Goal: Task Accomplishment & Management: Complete application form

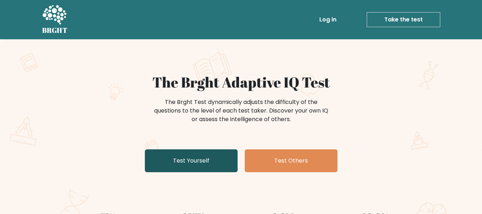
click at [194, 155] on link "Test Yourself" at bounding box center [191, 160] width 93 height 23
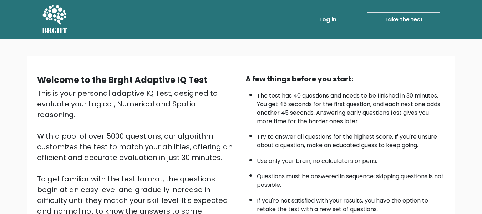
scroll to position [113, 0]
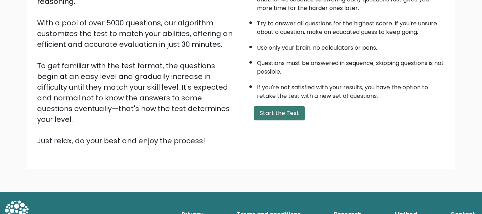
click at [275, 110] on button "Start the Test" at bounding box center [279, 113] width 51 height 14
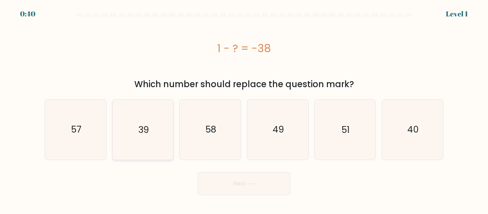
click at [148, 141] on icon "39" at bounding box center [143, 130] width 60 height 60
click at [244, 109] on input "b. 39" at bounding box center [244, 108] width 0 height 2
radio input "true"
click at [250, 184] on icon at bounding box center [251, 184] width 10 height 4
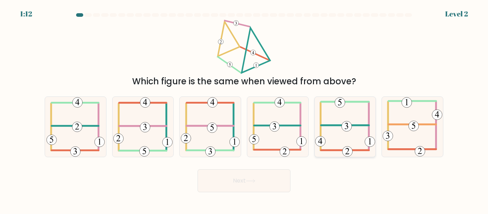
click at [349, 146] on icon at bounding box center [345, 127] width 60 height 60
click at [244, 109] on input "e." at bounding box center [244, 108] width 0 height 2
radio input "true"
click at [277, 185] on button "Next" at bounding box center [243, 180] width 93 height 23
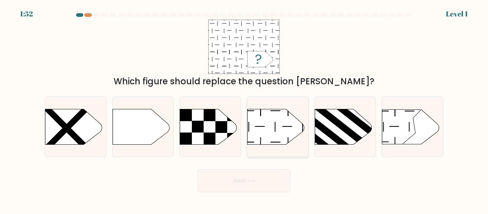
click at [253, 128] on icon at bounding box center [275, 127] width 57 height 36
click at [244, 109] on input "d." at bounding box center [244, 108] width 0 height 2
radio input "true"
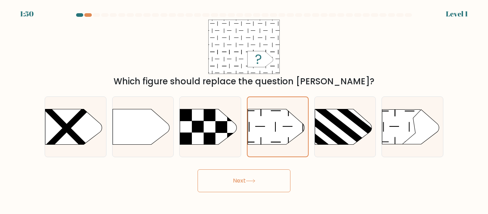
click at [212, 188] on button "Next" at bounding box center [243, 180] width 93 height 23
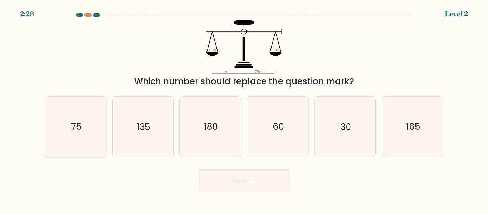
click at [85, 140] on icon "75" at bounding box center [76, 127] width 60 height 60
click at [244, 109] on input "a. 75" at bounding box center [244, 108] width 0 height 2
radio input "true"
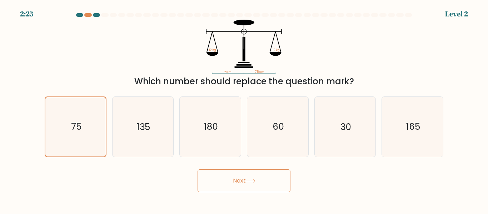
click at [260, 182] on button "Next" at bounding box center [243, 180] width 93 height 23
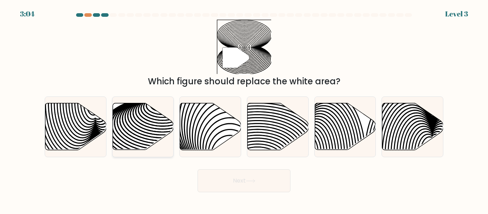
click at [133, 125] on icon at bounding box center [162, 133] width 123 height 61
click at [244, 109] on input "b." at bounding box center [244, 108] width 0 height 2
radio input "true"
click at [234, 186] on button "Next" at bounding box center [243, 180] width 93 height 23
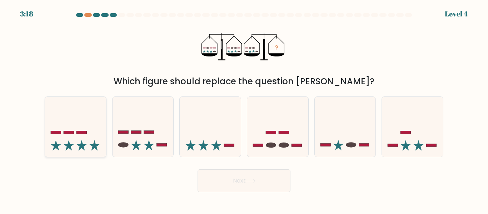
click at [50, 141] on icon at bounding box center [75, 126] width 61 height 50
click at [244, 109] on input "a." at bounding box center [244, 108] width 0 height 2
radio input "true"
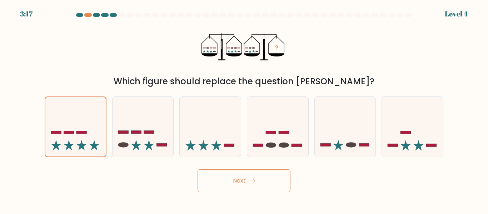
click at [246, 187] on button "Next" at bounding box center [243, 180] width 93 height 23
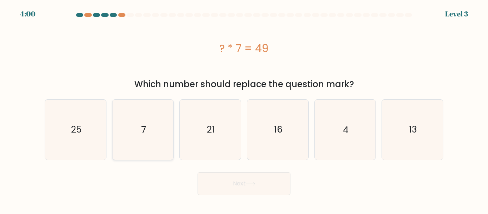
click at [143, 140] on icon "7" at bounding box center [143, 130] width 60 height 60
click at [244, 109] on input "b. 7" at bounding box center [244, 108] width 0 height 2
radio input "true"
click at [239, 182] on button "Next" at bounding box center [243, 183] width 93 height 23
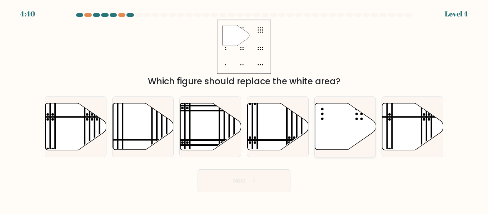
click at [350, 135] on icon at bounding box center [345, 126] width 61 height 47
click at [244, 109] on input "e." at bounding box center [244, 108] width 0 height 2
radio input "true"
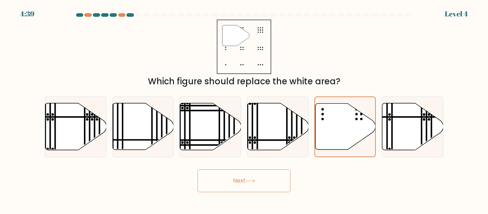
click at [250, 192] on body "4:39 Level 4" at bounding box center [244, 107] width 488 height 214
click at [259, 185] on button "Next" at bounding box center [243, 180] width 93 height 23
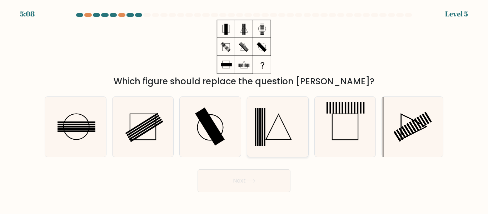
click at [275, 131] on icon at bounding box center [278, 127] width 60 height 60
click at [244, 109] on input "d." at bounding box center [244, 108] width 0 height 2
radio input "true"
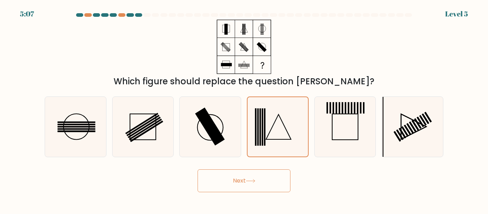
click at [254, 177] on button "Next" at bounding box center [243, 180] width 93 height 23
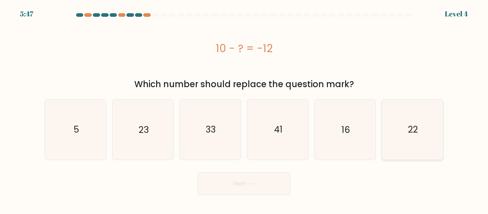
click at [410, 139] on icon "22" at bounding box center [412, 130] width 60 height 60
click at [244, 109] on input "f. 22" at bounding box center [244, 108] width 0 height 2
radio input "true"
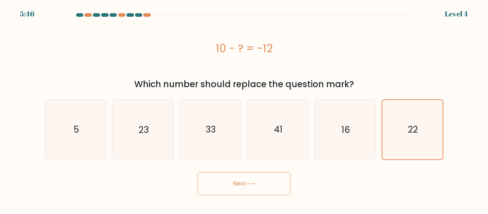
click at [249, 182] on icon at bounding box center [251, 184] width 10 height 4
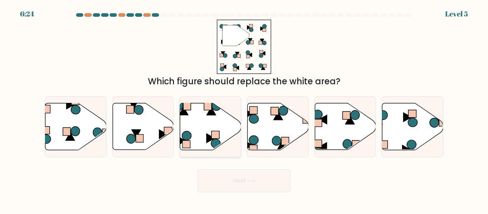
click at [205, 139] on icon at bounding box center [210, 126] width 61 height 47
click at [244, 109] on input "c." at bounding box center [244, 108] width 0 height 2
radio input "true"
click at [248, 184] on button "Next" at bounding box center [243, 180] width 93 height 23
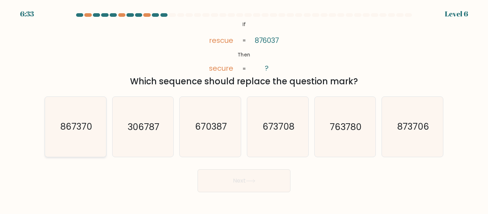
click at [74, 140] on icon "867370" at bounding box center [76, 127] width 60 height 60
click at [244, 109] on input "a. 867370" at bounding box center [244, 108] width 0 height 2
radio input "true"
click at [258, 180] on button "Next" at bounding box center [243, 180] width 93 height 23
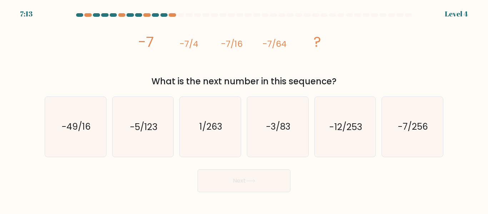
click at [165, 15] on div at bounding box center [163, 15] width 7 height 4
click at [426, 144] on icon "-7/256" at bounding box center [412, 127] width 60 height 60
click at [244, 109] on input "f. -7/256" at bounding box center [244, 108] width 0 height 2
radio input "true"
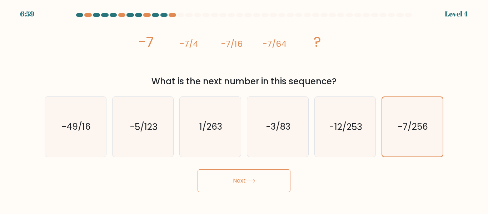
click at [272, 189] on button "Next" at bounding box center [243, 180] width 93 height 23
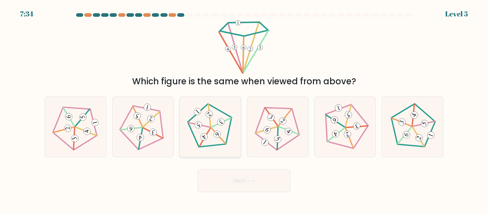
click at [212, 143] on icon at bounding box center [210, 127] width 48 height 48
click at [244, 109] on input "c." at bounding box center [244, 108] width 0 height 2
radio input "true"
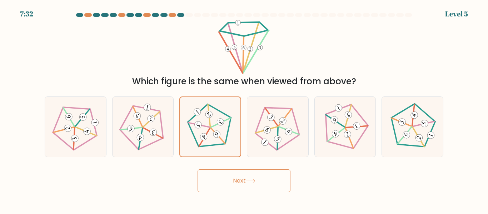
click at [252, 178] on button "Next" at bounding box center [243, 180] width 93 height 23
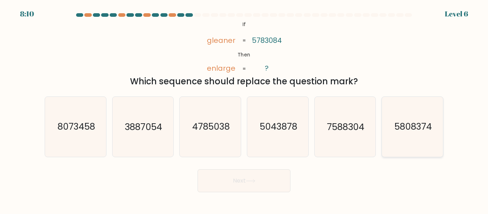
click at [388, 131] on icon "5808374" at bounding box center [412, 127] width 60 height 60
click at [244, 109] on input "f. 5808374" at bounding box center [244, 108] width 0 height 2
radio input "true"
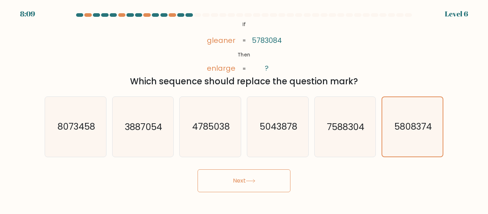
click at [249, 188] on button "Next" at bounding box center [243, 180] width 93 height 23
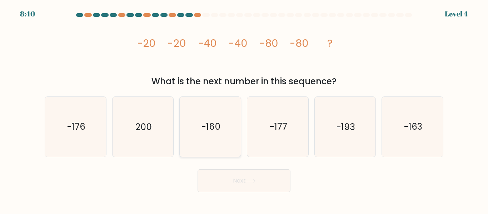
click at [199, 128] on icon "-160" at bounding box center [210, 127] width 60 height 60
click at [244, 109] on input "c. -160" at bounding box center [244, 108] width 0 height 2
radio input "true"
click at [238, 185] on button "Next" at bounding box center [243, 180] width 93 height 23
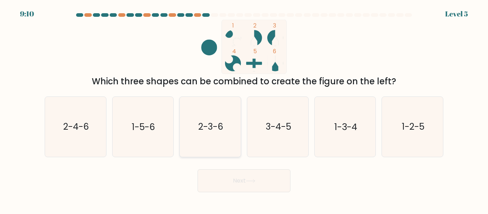
click at [219, 137] on icon "2-3-6" at bounding box center [210, 127] width 60 height 60
click at [244, 109] on input "c. 2-3-6" at bounding box center [244, 108] width 0 height 2
radio input "true"
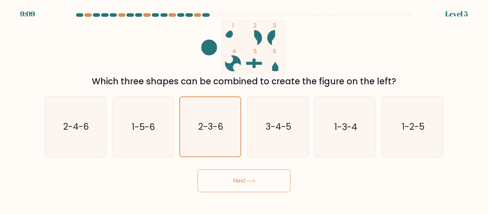
click at [242, 181] on button "Next" at bounding box center [243, 180] width 93 height 23
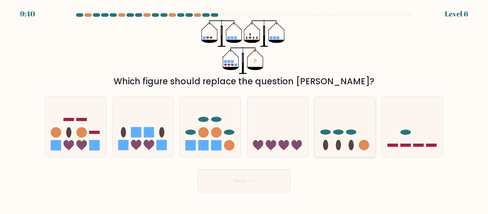
click at [350, 145] on ellipse at bounding box center [351, 145] width 5 height 10
click at [244, 109] on input "e." at bounding box center [244, 108] width 0 height 2
radio input "true"
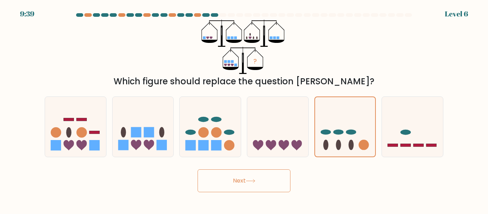
click at [249, 185] on button "Next" at bounding box center [243, 180] width 93 height 23
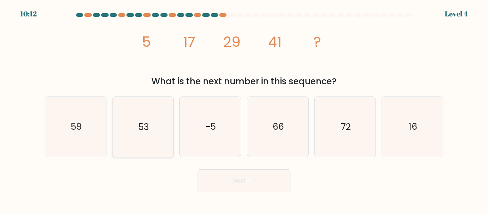
click at [157, 141] on icon "53" at bounding box center [143, 127] width 60 height 60
click at [244, 109] on input "b. 53" at bounding box center [244, 108] width 0 height 2
radio input "true"
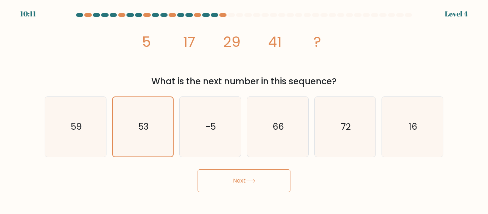
click at [263, 187] on button "Next" at bounding box center [243, 180] width 93 height 23
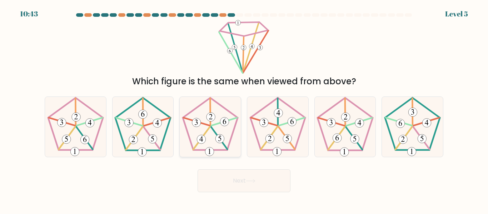
click at [228, 144] on icon at bounding box center [210, 127] width 60 height 60
click at [244, 109] on input "c." at bounding box center [244, 108] width 0 height 2
radio input "true"
click at [253, 181] on icon at bounding box center [250, 180] width 9 height 3
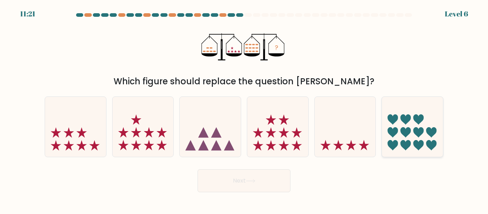
click at [410, 124] on icon at bounding box center [412, 126] width 61 height 50
click at [244, 109] on input "f." at bounding box center [244, 108] width 0 height 2
radio input "true"
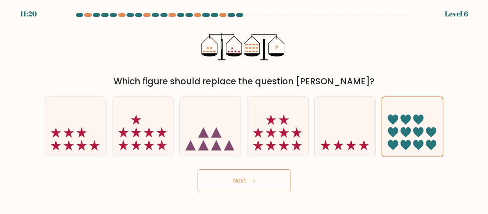
click at [255, 181] on icon at bounding box center [251, 181] width 10 height 4
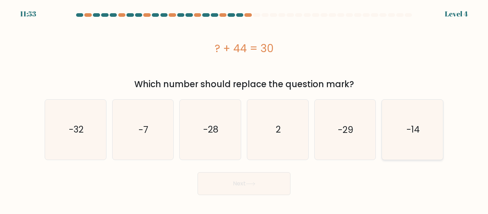
click at [403, 128] on icon "-14" at bounding box center [412, 130] width 60 height 60
click at [244, 109] on input "f. -14" at bounding box center [244, 108] width 0 height 2
radio input "true"
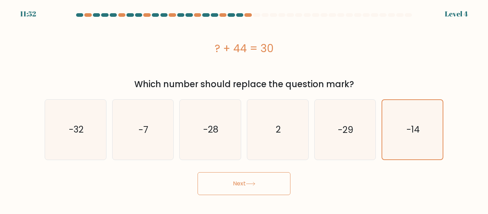
click at [264, 180] on button "Next" at bounding box center [243, 183] width 93 height 23
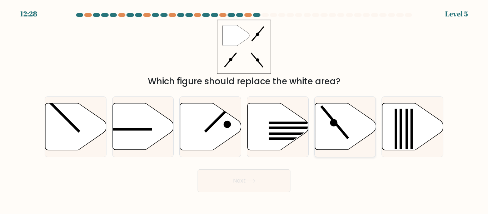
click at [325, 130] on icon at bounding box center [345, 126] width 61 height 47
click at [244, 109] on input "e." at bounding box center [244, 108] width 0 height 2
radio input "true"
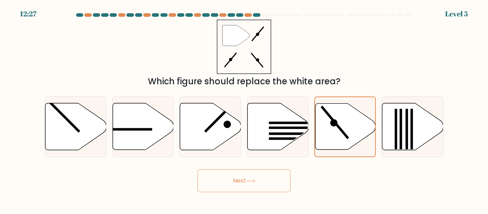
click at [217, 181] on button "Next" at bounding box center [243, 180] width 93 height 23
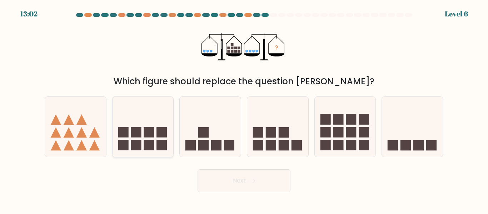
click at [140, 141] on rect at bounding box center [136, 145] width 10 height 10
click at [244, 109] on input "b." at bounding box center [244, 108] width 0 height 2
radio input "true"
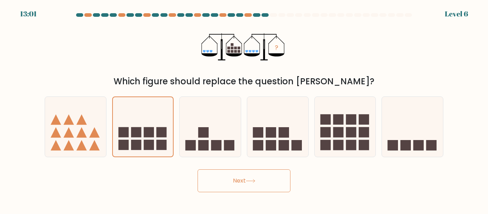
click at [205, 196] on body "13:01 Level 6" at bounding box center [244, 107] width 488 height 214
click at [238, 180] on button "Next" at bounding box center [243, 180] width 93 height 23
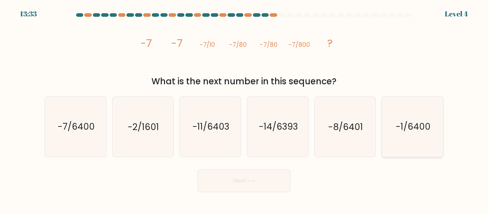
click at [405, 135] on icon "-1/6400" at bounding box center [412, 127] width 60 height 60
click at [244, 109] on input "f. -1/6400" at bounding box center [244, 108] width 0 height 2
radio input "true"
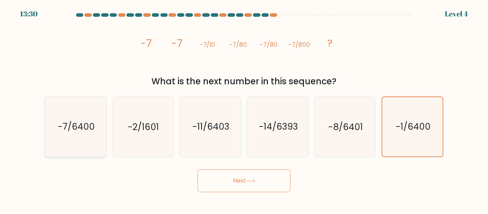
click at [89, 131] on text "-7/6400" at bounding box center [75, 127] width 37 height 12
click at [244, 109] on input "a. -7/6400" at bounding box center [244, 108] width 0 height 2
radio input "true"
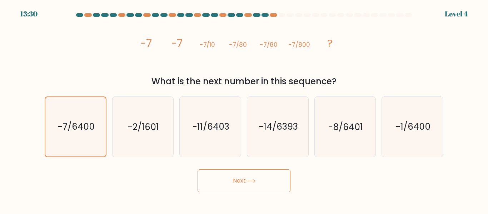
click at [244, 187] on button "Next" at bounding box center [243, 180] width 93 height 23
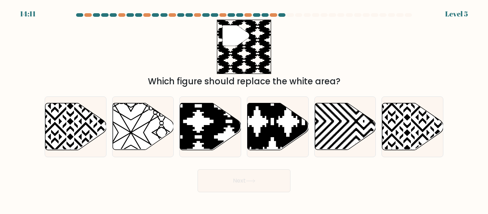
click at [304, 180] on div "Next" at bounding box center [243, 179] width 407 height 26
click at [205, 140] on icon at bounding box center [228, 152] width 123 height 123
click at [244, 109] on input "c." at bounding box center [244, 108] width 0 height 2
radio input "true"
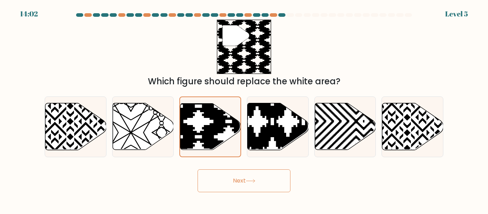
click at [248, 181] on icon at bounding box center [251, 181] width 10 height 4
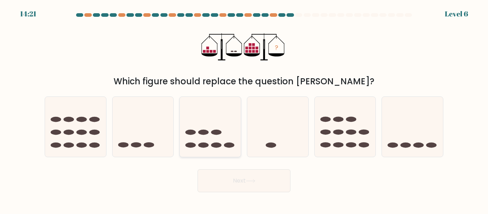
click at [224, 141] on icon at bounding box center [210, 126] width 61 height 50
click at [244, 109] on input "c." at bounding box center [244, 108] width 0 height 2
radio input "true"
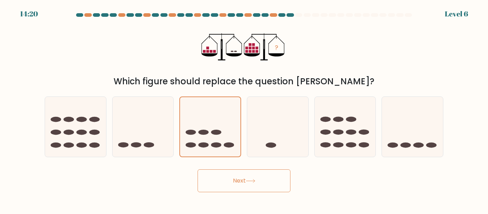
click at [272, 181] on button "Next" at bounding box center [243, 180] width 93 height 23
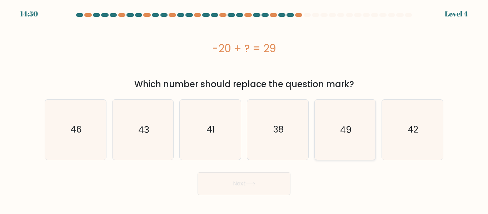
click at [345, 149] on icon "49" at bounding box center [345, 130] width 60 height 60
click at [244, 109] on input "e. 49" at bounding box center [244, 108] width 0 height 2
radio input "true"
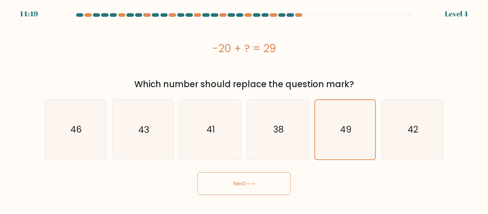
click at [262, 180] on button "Next" at bounding box center [243, 183] width 93 height 23
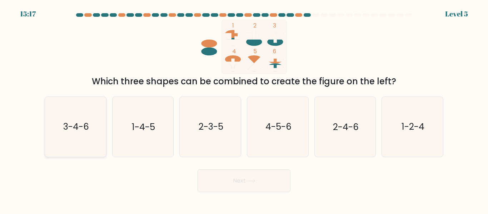
click at [93, 134] on icon "3-4-6" at bounding box center [76, 127] width 60 height 60
click at [244, 109] on input "a. 3-4-6" at bounding box center [244, 108] width 0 height 2
radio input "true"
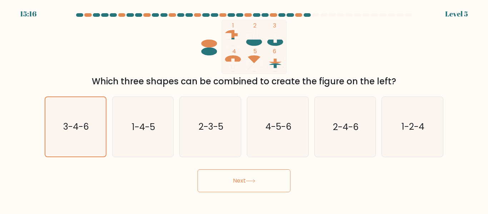
click at [269, 179] on button "Next" at bounding box center [243, 180] width 93 height 23
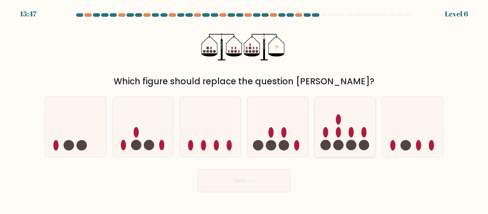
click at [333, 142] on icon at bounding box center [345, 126] width 61 height 50
click at [244, 109] on input "e." at bounding box center [244, 108] width 0 height 2
radio input "true"
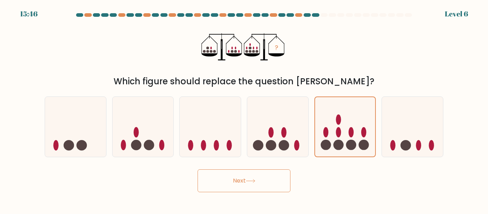
click at [249, 181] on icon at bounding box center [251, 181] width 10 height 4
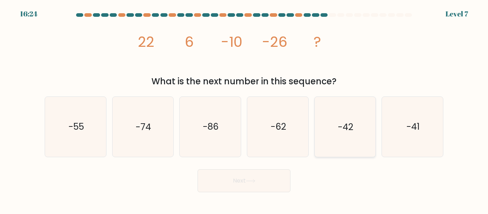
click at [349, 142] on icon "-42" at bounding box center [345, 127] width 60 height 60
click at [244, 109] on input "e. -42" at bounding box center [244, 108] width 0 height 2
radio input "true"
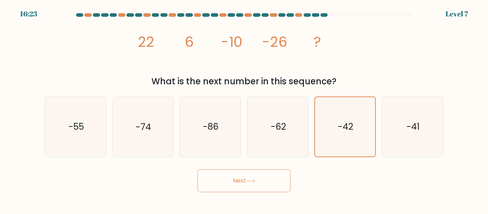
click at [265, 182] on button "Next" at bounding box center [243, 180] width 93 height 23
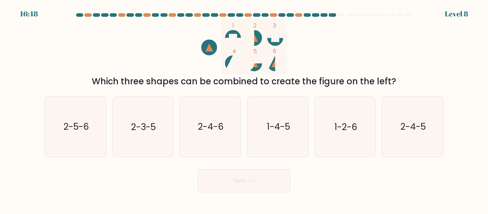
click at [276, 66] on rect at bounding box center [279, 63] width 8 height 16
click at [75, 134] on icon "2-5-6" at bounding box center [76, 127] width 60 height 60
click at [244, 109] on input "a. 2-5-6" at bounding box center [244, 108] width 0 height 2
radio input "true"
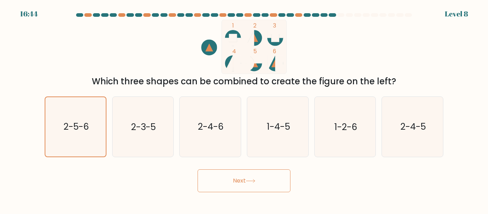
click at [252, 174] on button "Next" at bounding box center [243, 180] width 93 height 23
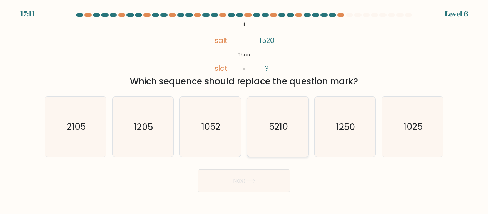
click at [296, 142] on icon "5210" at bounding box center [278, 127] width 60 height 60
click at [244, 109] on input "d. 5210" at bounding box center [244, 108] width 0 height 2
radio input "true"
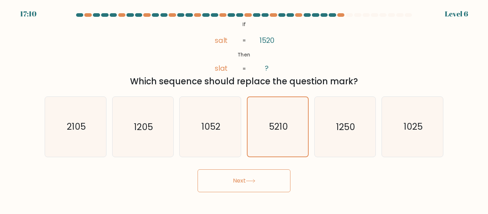
click at [276, 169] on button "Next" at bounding box center [243, 180] width 93 height 23
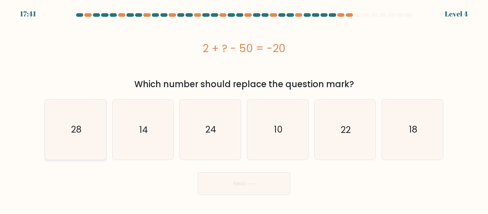
click at [92, 119] on icon "28" at bounding box center [76, 130] width 60 height 60
click at [244, 109] on input "a. 28" at bounding box center [244, 108] width 0 height 2
radio input "true"
click at [276, 178] on button "Next" at bounding box center [243, 183] width 93 height 23
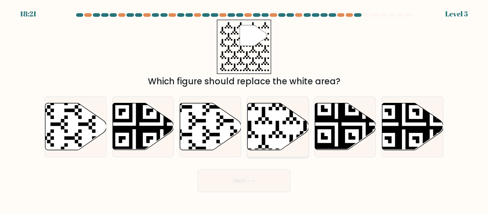
click at [271, 139] on icon at bounding box center [277, 126] width 61 height 47
click at [244, 109] on input "d." at bounding box center [244, 108] width 0 height 2
radio input "true"
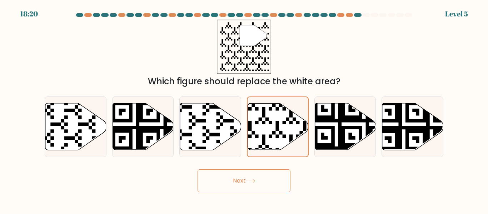
click at [262, 171] on button "Next" at bounding box center [243, 180] width 93 height 23
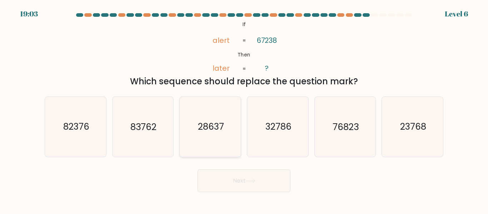
click at [241, 141] on div "28637" at bounding box center [210, 126] width 62 height 60
click at [244, 109] on input "c. 28637" at bounding box center [244, 108] width 0 height 2
radio input "true"
click at [306, 147] on icon "32786" at bounding box center [278, 127] width 60 height 60
click at [244, 109] on input "d. 32786" at bounding box center [244, 108] width 0 height 2
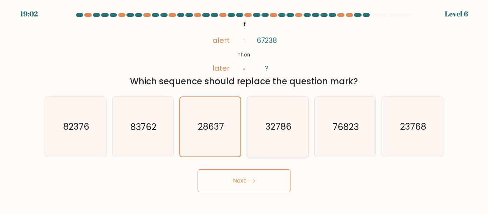
radio input "true"
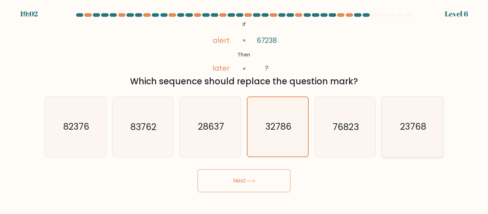
click at [428, 124] on icon "23768" at bounding box center [412, 127] width 60 height 60
click at [244, 109] on input "f. 23768" at bounding box center [244, 108] width 0 height 2
radio input "true"
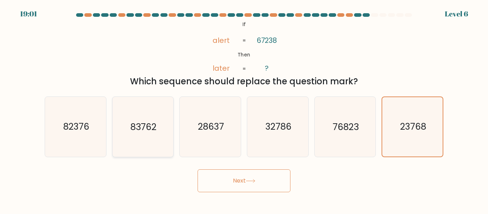
click at [119, 124] on icon "83762" at bounding box center [143, 127] width 60 height 60
click at [244, 109] on input "b. 83762" at bounding box center [244, 108] width 0 height 2
radio input "true"
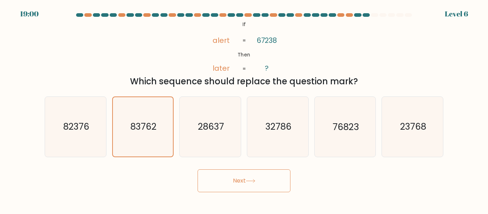
click at [257, 184] on button "Next" at bounding box center [243, 180] width 93 height 23
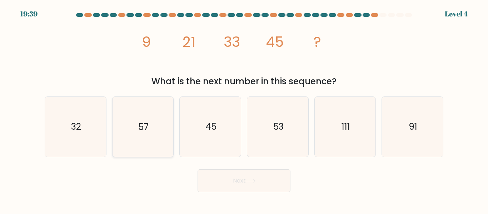
click at [165, 136] on icon "57" at bounding box center [143, 127] width 60 height 60
click at [244, 109] on input "b. 57" at bounding box center [244, 108] width 0 height 2
radio input "true"
click at [246, 185] on button "Next" at bounding box center [243, 180] width 93 height 23
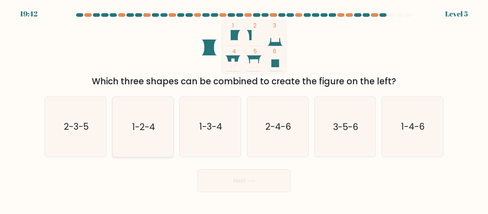
click at [122, 136] on icon "1-2-4" at bounding box center [143, 127] width 60 height 60
click at [244, 109] on input "b. 1-2-4" at bounding box center [244, 108] width 0 height 2
radio input "true"
click at [337, 143] on icon "3-5-6" at bounding box center [345, 127] width 60 height 60
click at [244, 109] on input "e. 3-5-6" at bounding box center [244, 108] width 0 height 2
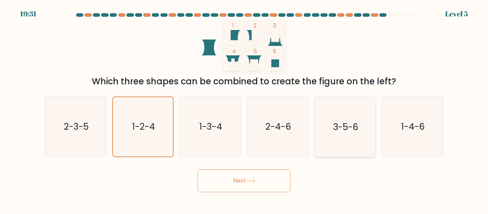
radio input "true"
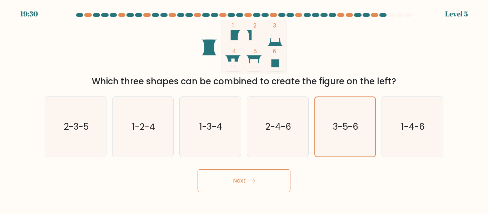
click at [244, 184] on button "Next" at bounding box center [243, 180] width 93 height 23
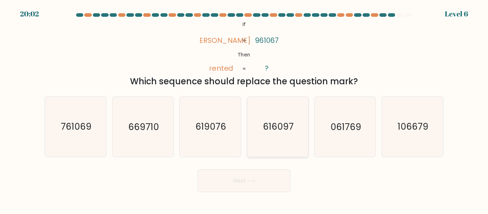
click at [278, 147] on icon "616097" at bounding box center [278, 127] width 60 height 60
click at [244, 109] on input "d. 616097" at bounding box center [244, 108] width 0 height 2
radio input "true"
click at [279, 171] on button "Next" at bounding box center [243, 180] width 93 height 23
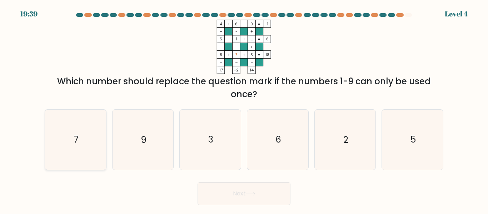
click at [77, 131] on icon "7" at bounding box center [76, 140] width 60 height 60
click at [244, 109] on input "a. 7" at bounding box center [244, 108] width 0 height 2
radio input "true"
click at [243, 192] on button "Next" at bounding box center [243, 193] width 93 height 23
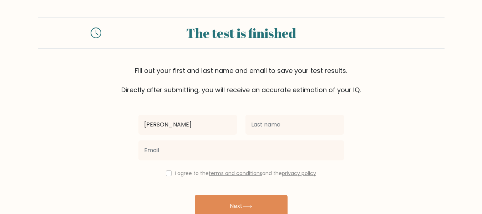
type input "chris"
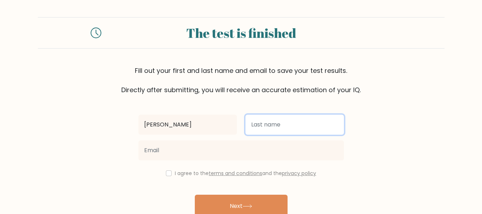
click at [274, 125] on input "text" at bounding box center [295, 125] width 99 height 20
type input "hillenbrand"
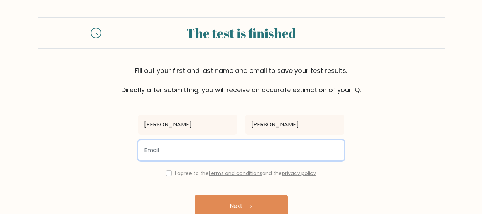
click at [250, 155] on input "email" at bounding box center [242, 150] width 206 height 20
type input "h_christoper@icloud.com"
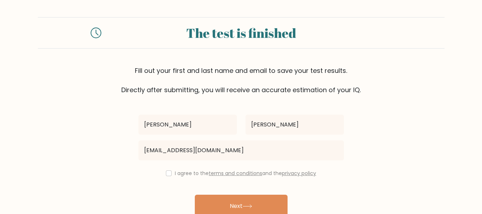
click at [165, 167] on div "chris hillenbrand h_christoper@icloud.com I agree to the terms and conditions a…" at bounding box center [241, 164] width 214 height 139
click at [166, 175] on input "checkbox" at bounding box center [169, 173] width 6 height 6
checkbox input "true"
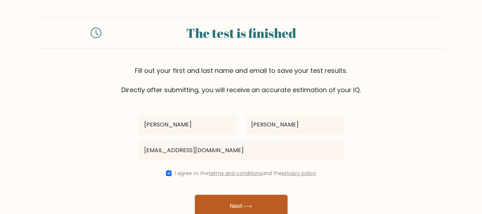
click at [229, 208] on button "Next" at bounding box center [241, 206] width 93 height 23
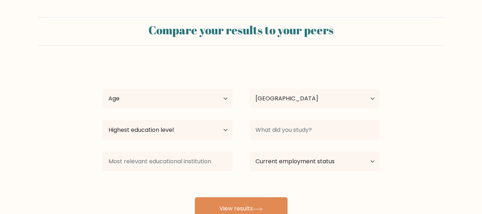
select select "US"
click at [214, 100] on select "Age Under 18 years old 18-24 years old 25-34 years old 35-44 years old 45-54 ye…" at bounding box center [168, 99] width 130 height 20
select select "min_18"
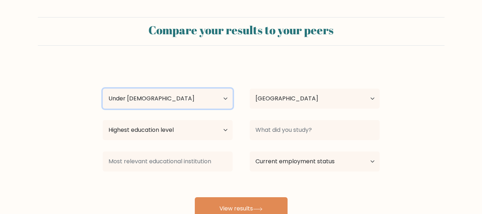
click at [103, 89] on select "Age Under 18 years old 18-24 years old 25-34 years old 35-44 years old 45-54 ye…" at bounding box center [168, 99] width 130 height 20
click at [194, 142] on div "Highest education level No schooling Primary Lower Secondary Upper Secondary Oc…" at bounding box center [167, 130] width 147 height 26
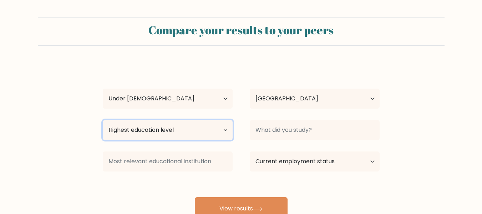
click at [209, 126] on select "Highest education level No schooling Primary Lower Secondary Upper Secondary Oc…" at bounding box center [168, 130] width 130 height 20
select select "lower_secondary"
click at [103, 120] on select "Highest education level No schooling Primary Lower Secondary Upper Secondary Oc…" at bounding box center [168, 130] width 130 height 20
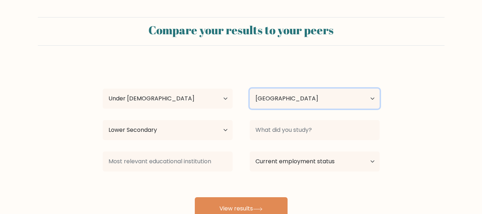
click at [304, 101] on select "Country Afghanistan Albania Algeria American Samoa Andorra Angola Anguilla Anta…" at bounding box center [315, 99] width 130 height 20
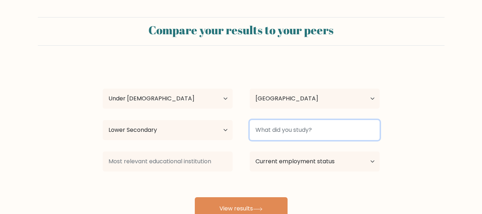
click at [311, 135] on input at bounding box center [315, 130] width 130 height 20
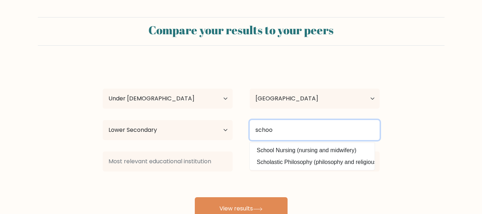
type input "school"
drag, startPoint x: 352, startPoint y: 131, endPoint x: 252, endPoint y: 135, distance: 100.4
click at [252, 135] on input "school" at bounding box center [315, 130] width 130 height 20
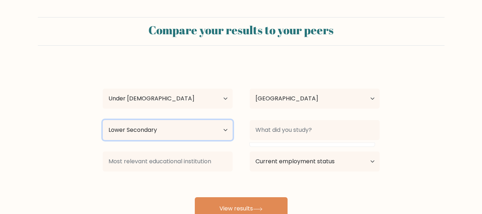
click at [184, 136] on select "Highest education level No schooling Primary Lower Secondary Upper Secondary Oc…" at bounding box center [168, 130] width 130 height 20
select select "primary"
click at [103, 120] on select "Highest education level No schooling Primary Lower Secondary Upper Secondary Oc…" at bounding box center [168, 130] width 130 height 20
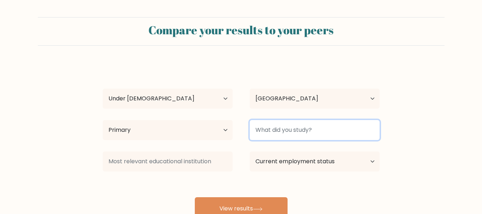
click at [326, 139] on input at bounding box center [315, 130] width 130 height 20
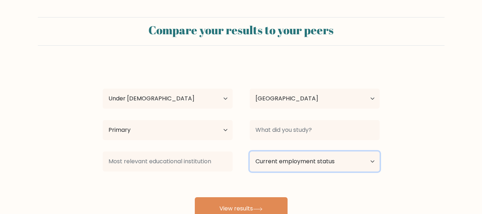
click at [355, 168] on select "Current employment status Employed Student Retired Other / prefer not to answer" at bounding box center [315, 161] width 130 height 20
select select "student"
click at [250, 151] on select "Current employment status Employed Student Retired Other / prefer not to answer" at bounding box center [315, 161] width 130 height 20
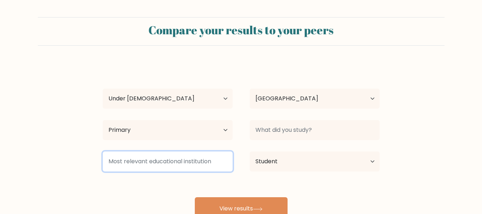
click at [186, 160] on input at bounding box center [168, 161] width 130 height 20
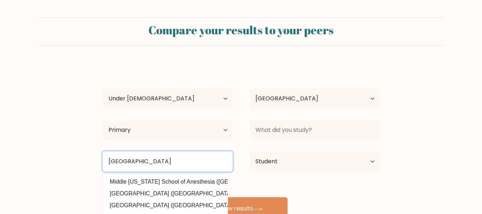
type input "bay trail middle school"
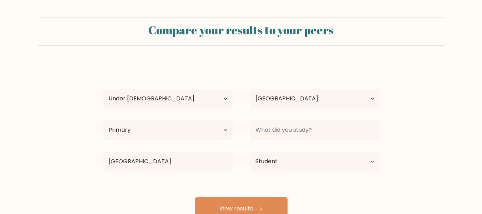
click at [284, 176] on div "chris hillenbrand Age Under 18 years old 18-24 years old 25-34 years old 35-44 …" at bounding box center [242, 141] width 286 height 157
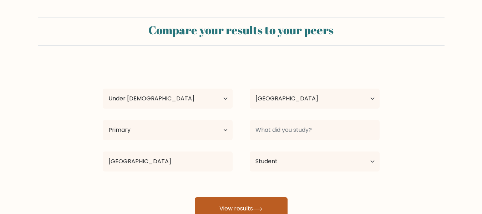
click at [228, 209] on button "View results" at bounding box center [241, 208] width 93 height 23
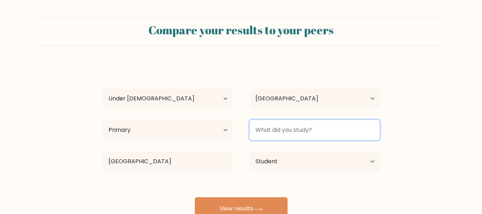
click at [315, 131] on input at bounding box center [315, 130] width 130 height 20
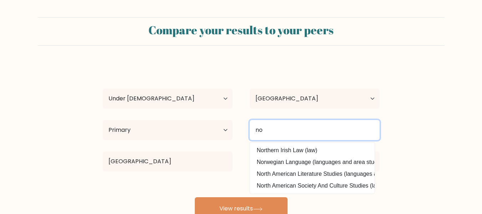
type input "n"
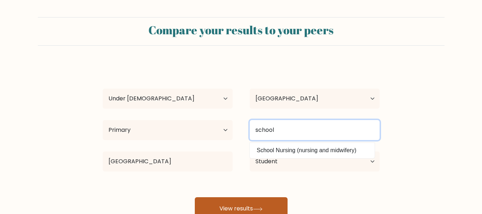
type input "school"
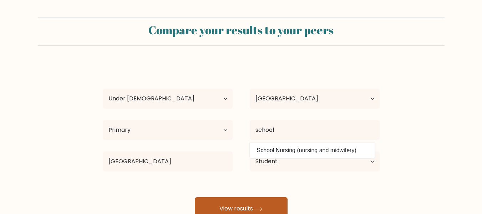
click at [257, 201] on button "View results" at bounding box center [241, 208] width 93 height 23
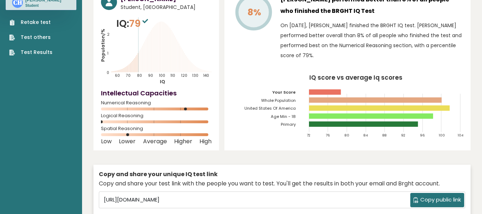
scroll to position [43, 0]
